Goal: Transaction & Acquisition: Purchase product/service

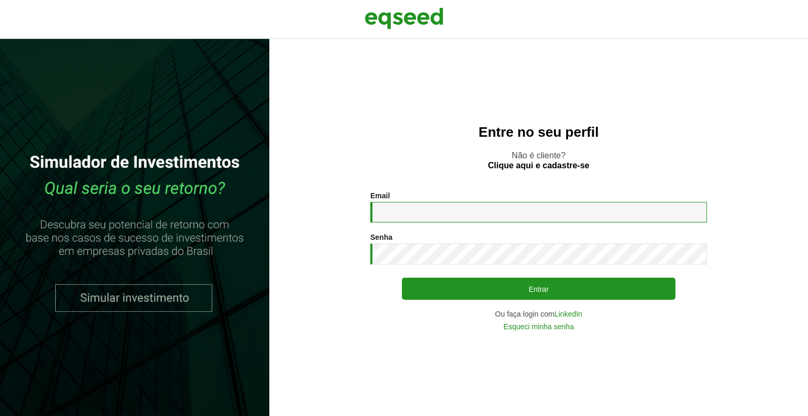
drag, startPoint x: 0, startPoint y: 0, endPoint x: 443, endPoint y: 212, distance: 491.2
click at [443, 212] on input "Email *" at bounding box center [538, 212] width 337 height 21
type input "**********"
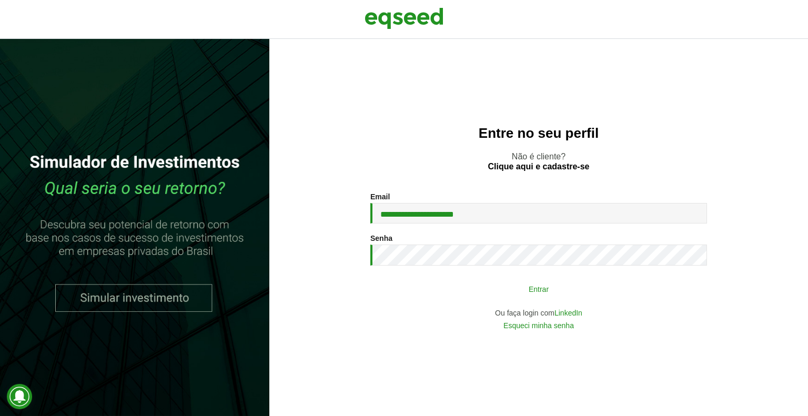
click at [515, 288] on button "Entrar" at bounding box center [539, 289] width 274 height 20
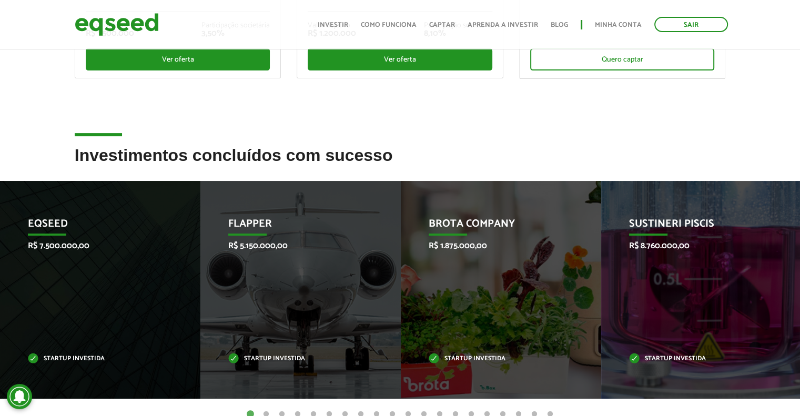
scroll to position [326, 0]
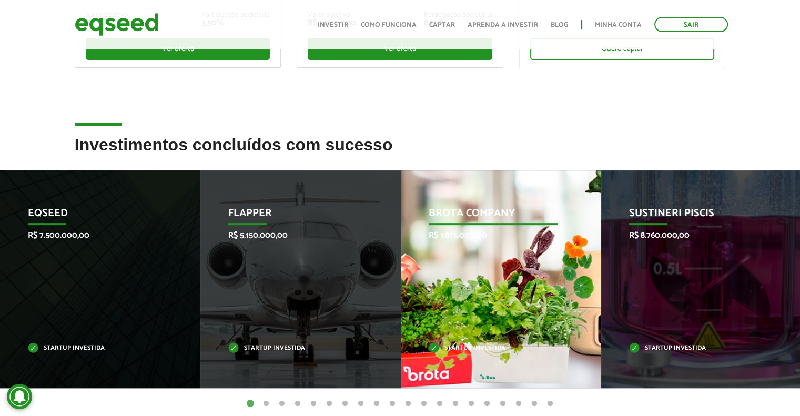
scroll to position [0, 0]
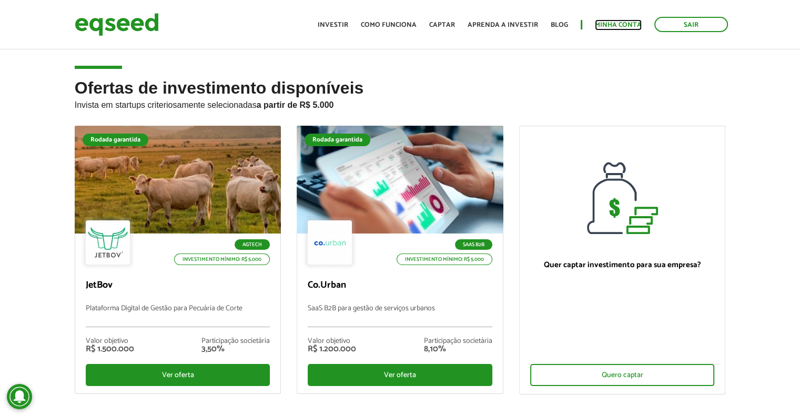
click at [616, 25] on link "Minha conta" at bounding box center [618, 25] width 47 height 7
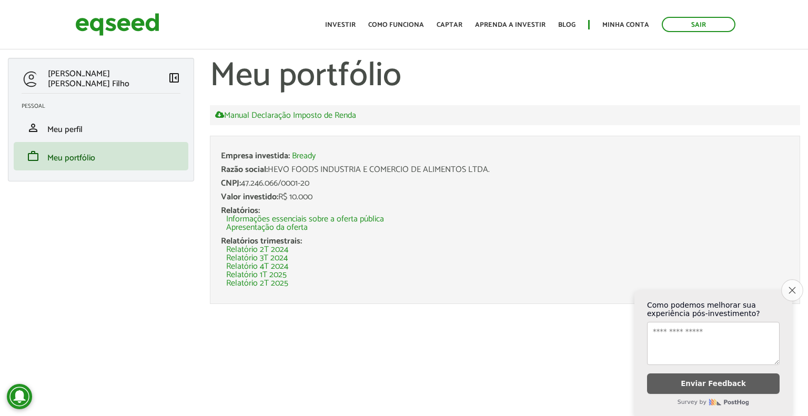
click at [786, 279] on button "Close survey" at bounding box center [792, 290] width 22 height 22
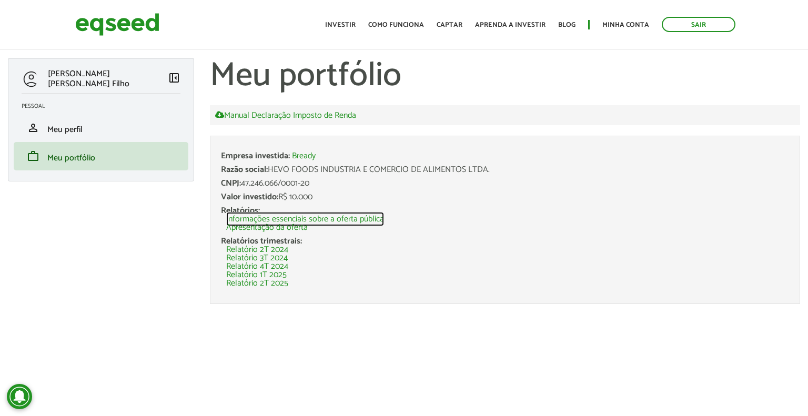
click at [305, 218] on link "Informações essenciais sobre a oferta pública" at bounding box center [305, 219] width 158 height 8
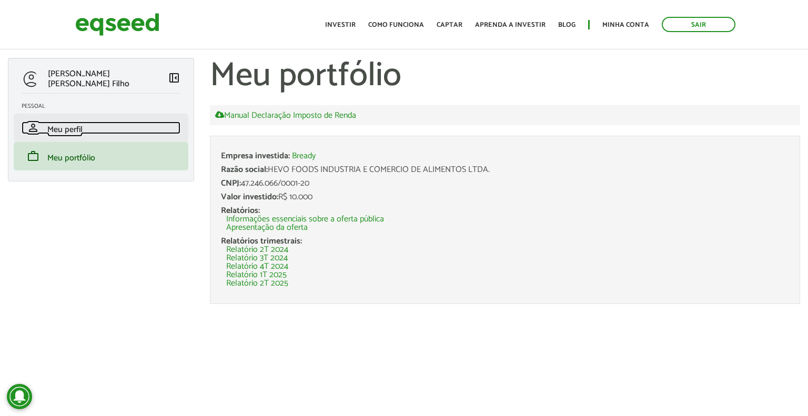
click at [92, 125] on link "person Meu perfil" at bounding box center [101, 128] width 159 height 13
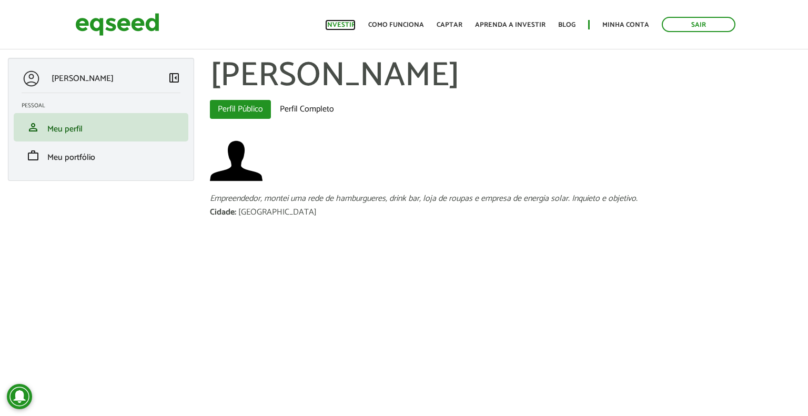
click at [344, 26] on link "Investir" at bounding box center [340, 25] width 31 height 7
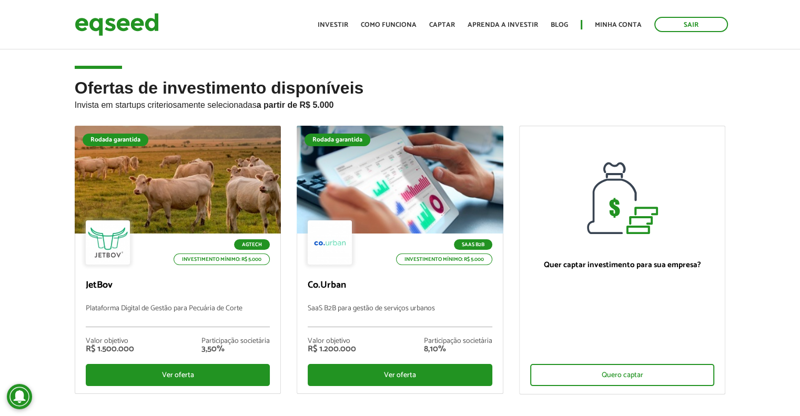
click at [290, 153] on li "Rodada garantida SaaS B2B Investimento mínimo: R$ 5.000 Co.Urban SaaS B2B para …" at bounding box center [400, 261] width 223 height 270
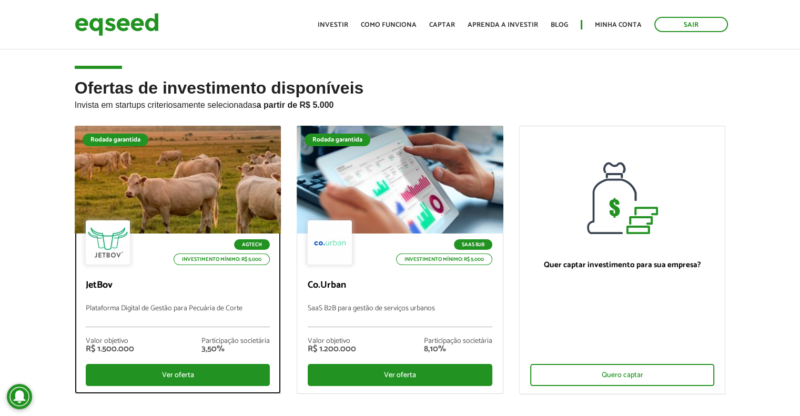
click at [149, 216] on div at bounding box center [178, 179] width 248 height 129
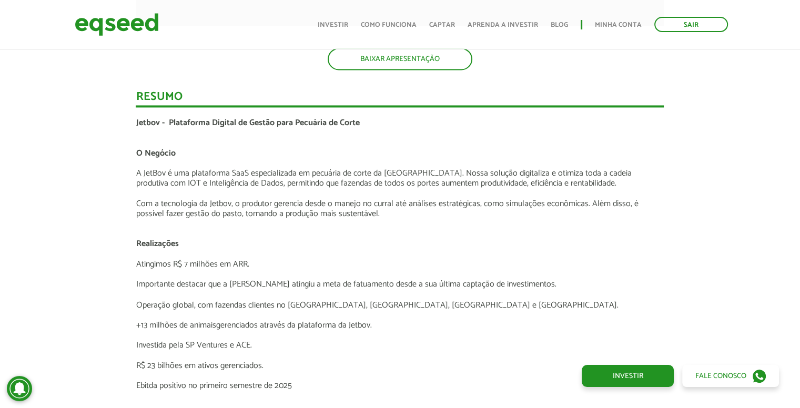
scroll to position [1704, 0]
